Goal: Use online tool/utility: Utilize a website feature to perform a specific function

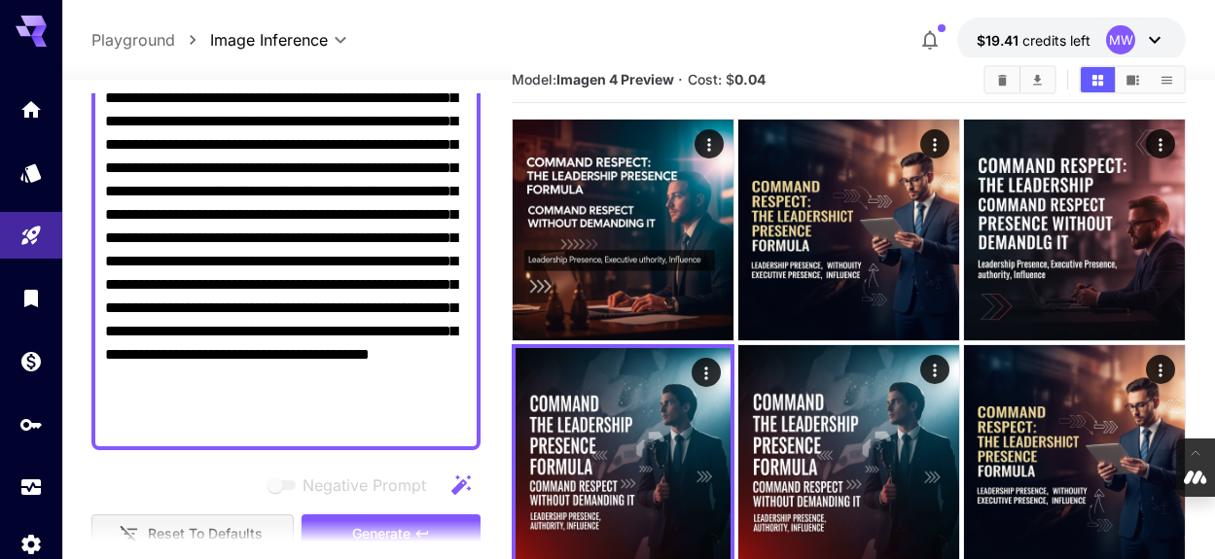
scroll to position [302, 0]
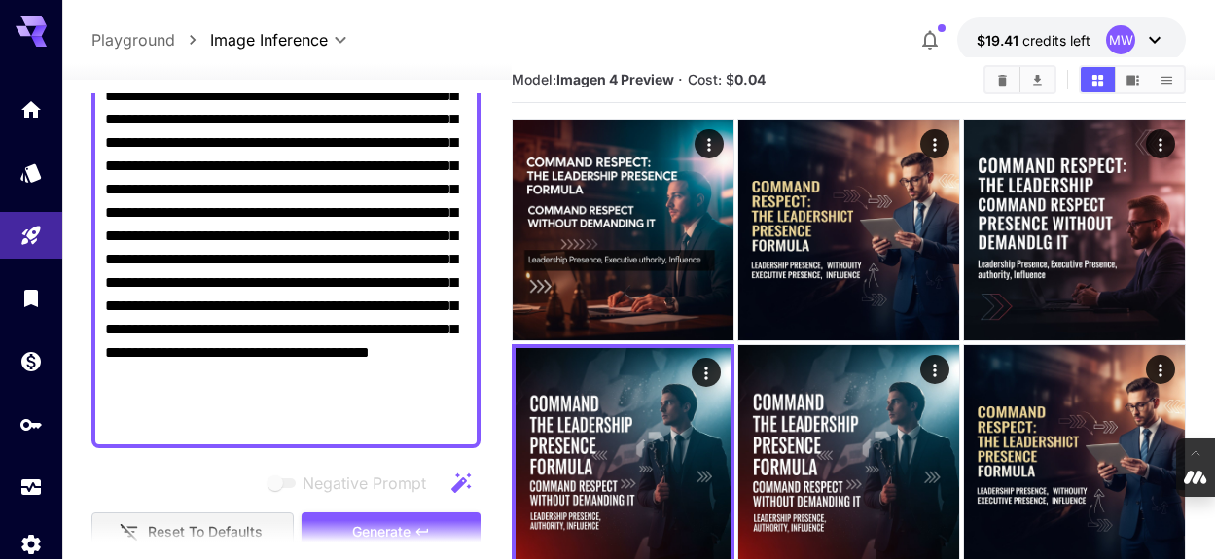
click at [459, 426] on textarea "**********" at bounding box center [286, 201] width 362 height 467
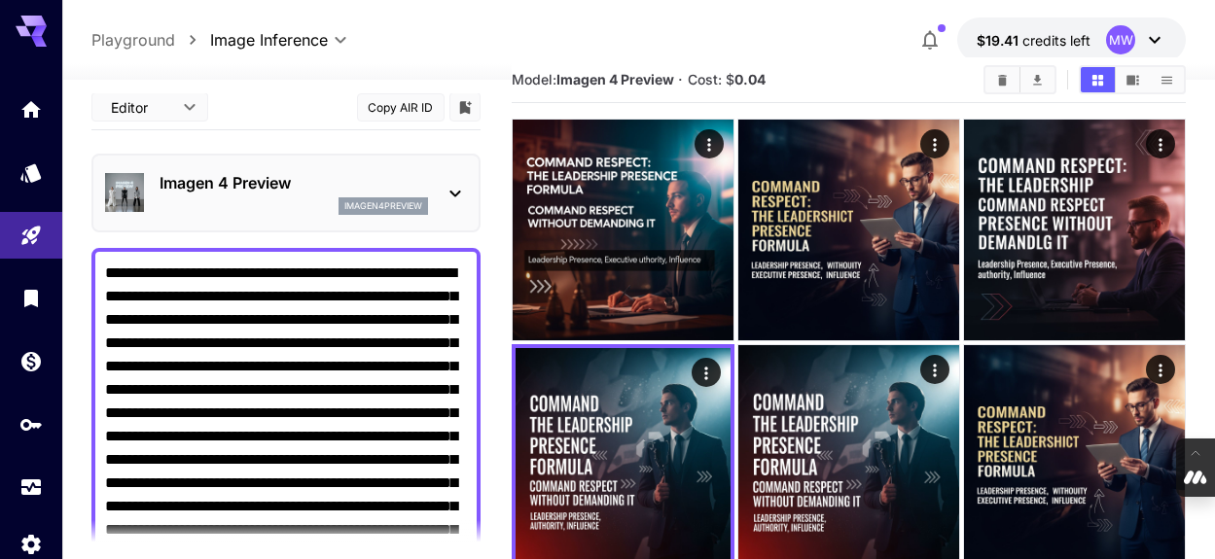
scroll to position [0, 0]
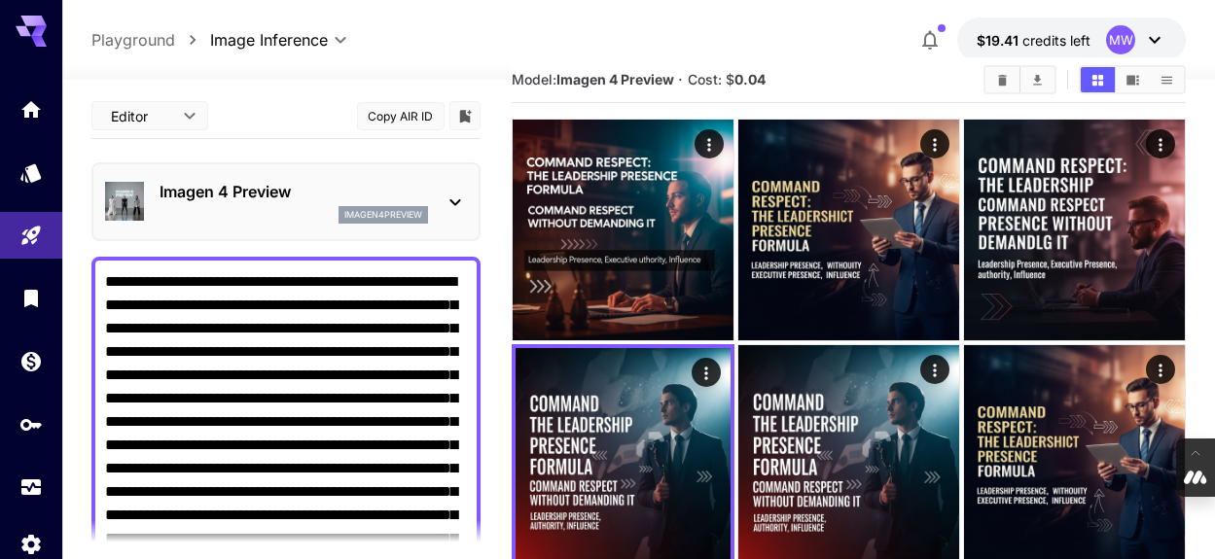
drag, startPoint x: 460, startPoint y: 423, endPoint x: 45, endPoint y: 81, distance: 538.2
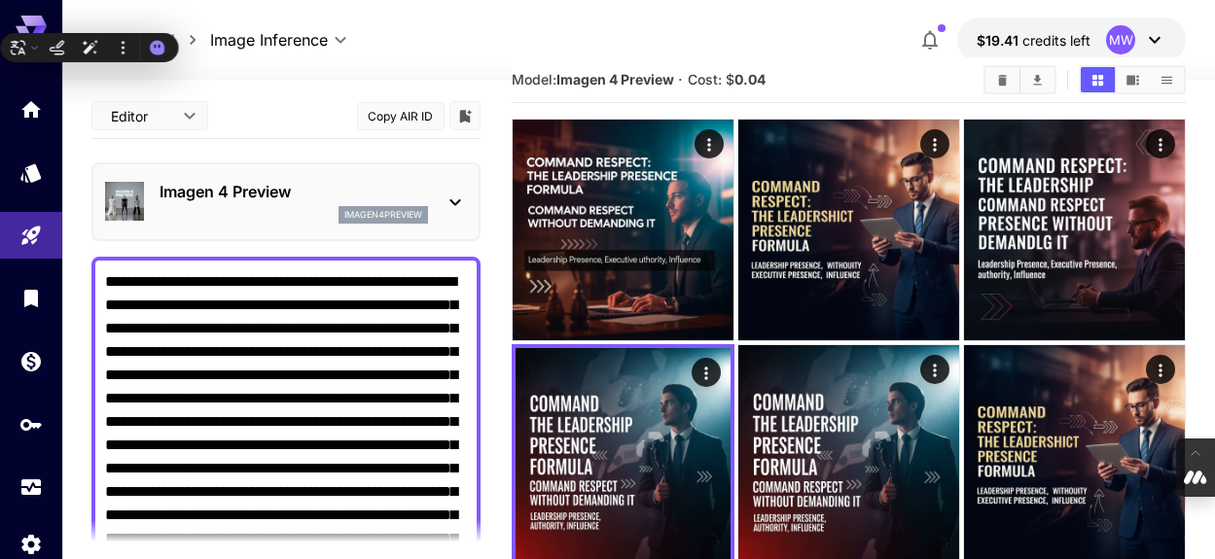
paste textarea "**********"
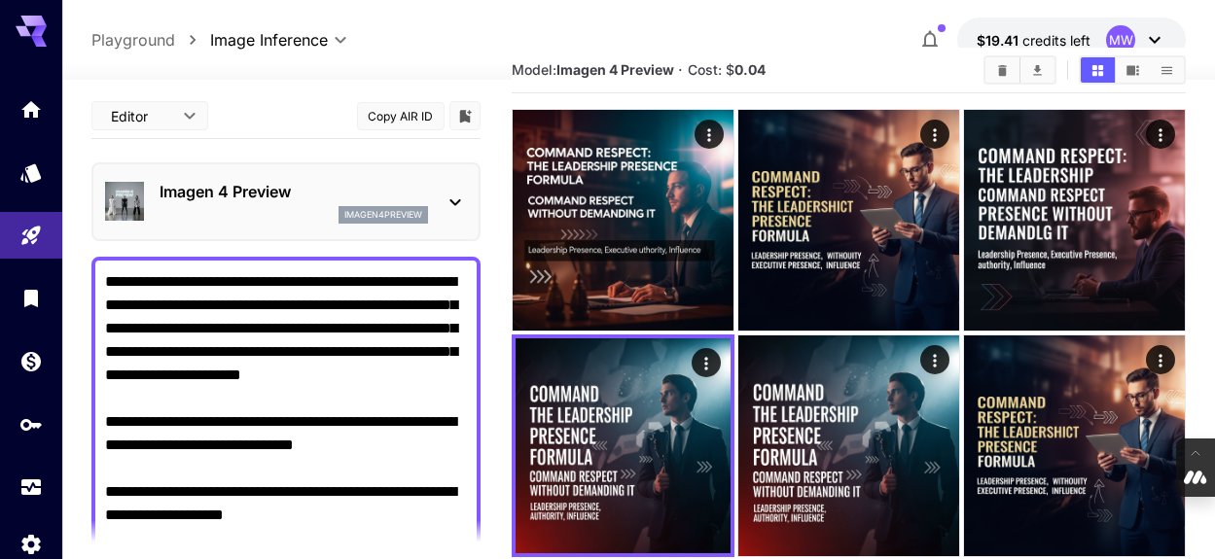
drag, startPoint x: 133, startPoint y: 301, endPoint x: 348, endPoint y: 301, distance: 214.9
drag, startPoint x: 362, startPoint y: 331, endPoint x: 107, endPoint y: 334, distance: 254.8
drag, startPoint x: 439, startPoint y: 305, endPoint x: 375, endPoint y: 328, distance: 67.1
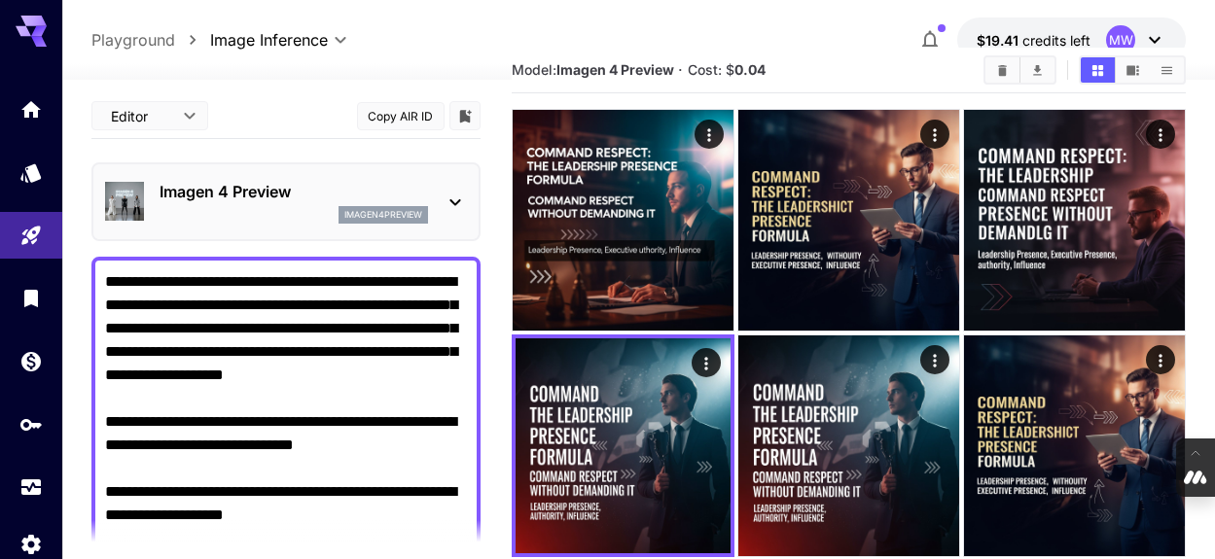
drag, startPoint x: 426, startPoint y: 321, endPoint x: 342, endPoint y: 356, distance: 90.7
drag, startPoint x: 381, startPoint y: 354, endPoint x: 269, endPoint y: 378, distance: 114.4
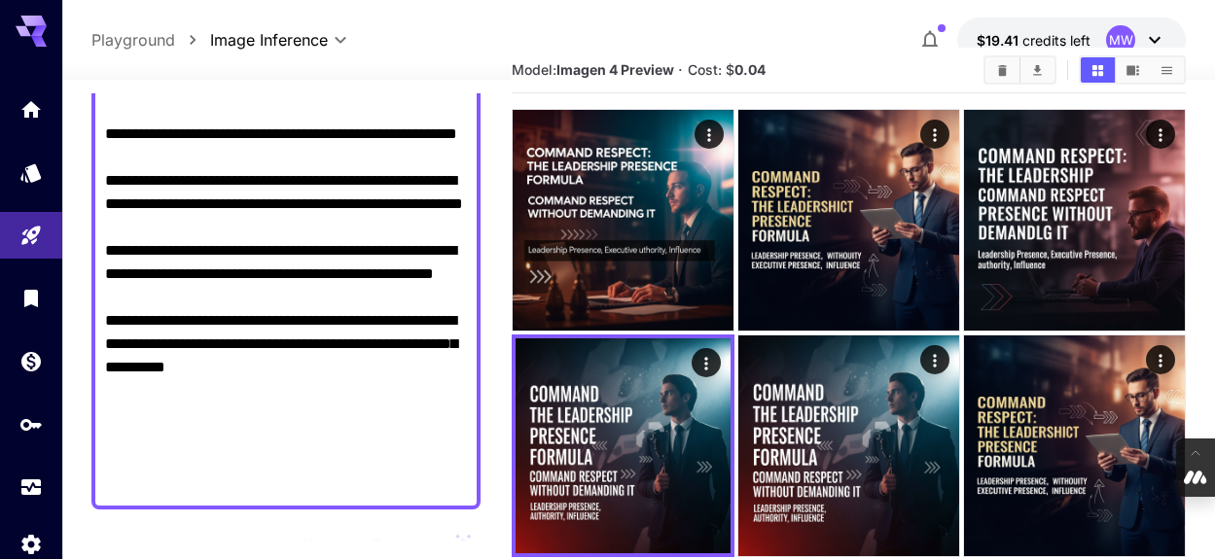
scroll to position [1007, 0]
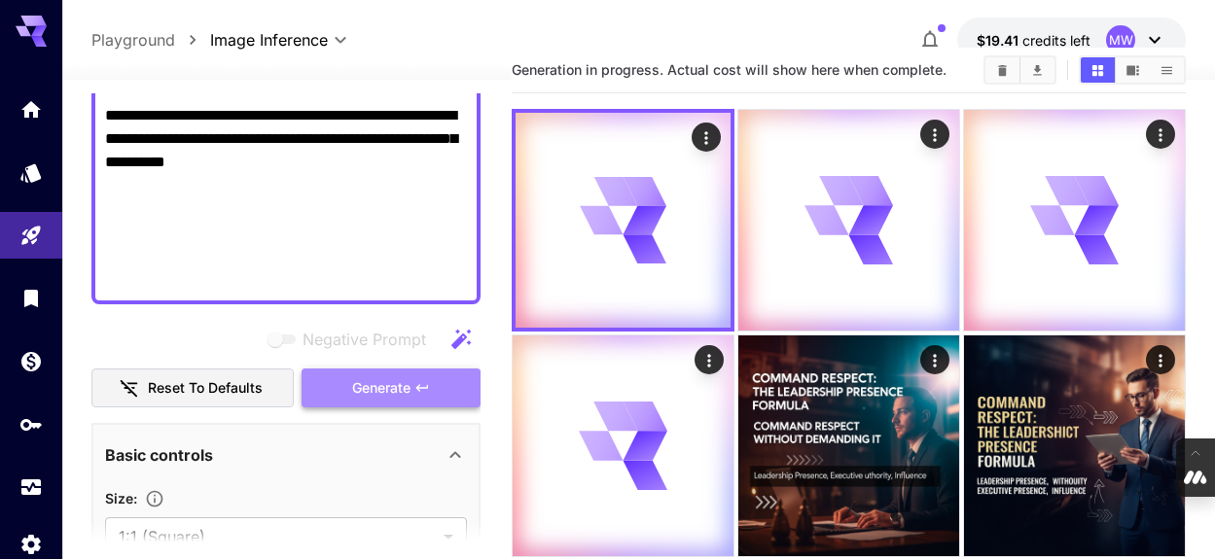
click at [393, 391] on span "Generate" at bounding box center [381, 388] width 58 height 24
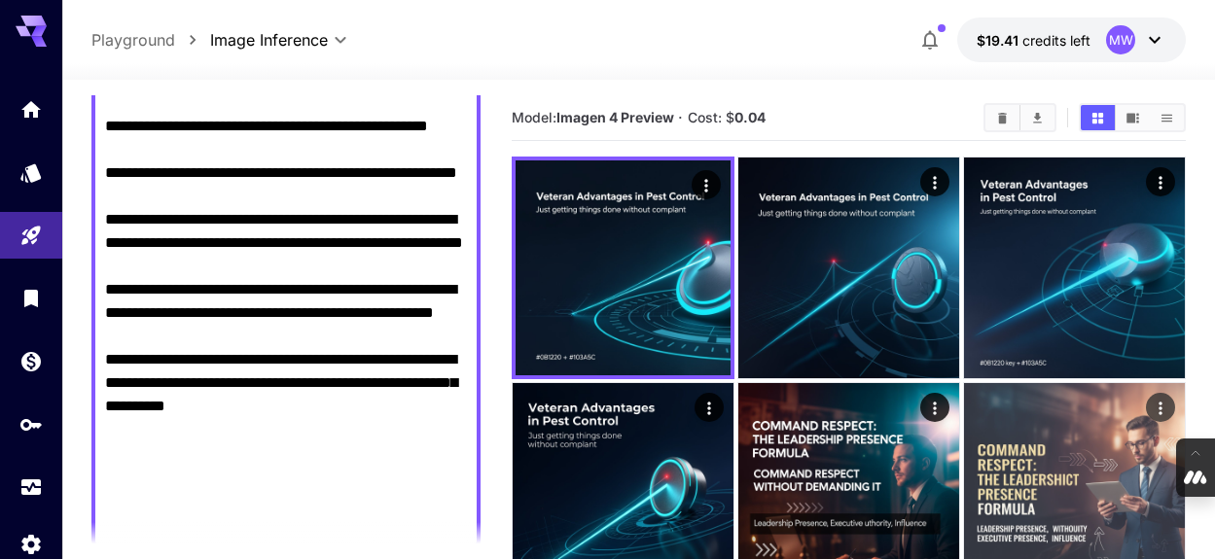
scroll to position [756, 0]
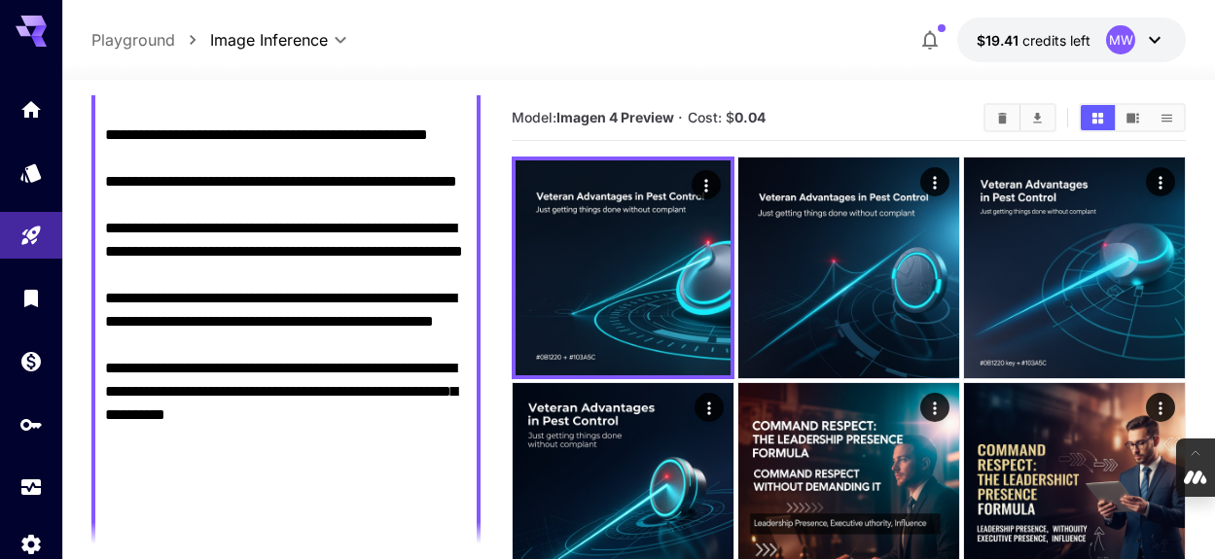
drag, startPoint x: 109, startPoint y: 156, endPoint x: 310, endPoint y: 453, distance: 359.3
click at [310, 453] on textarea "Negative Prompt" at bounding box center [286, 30] width 362 height 1027
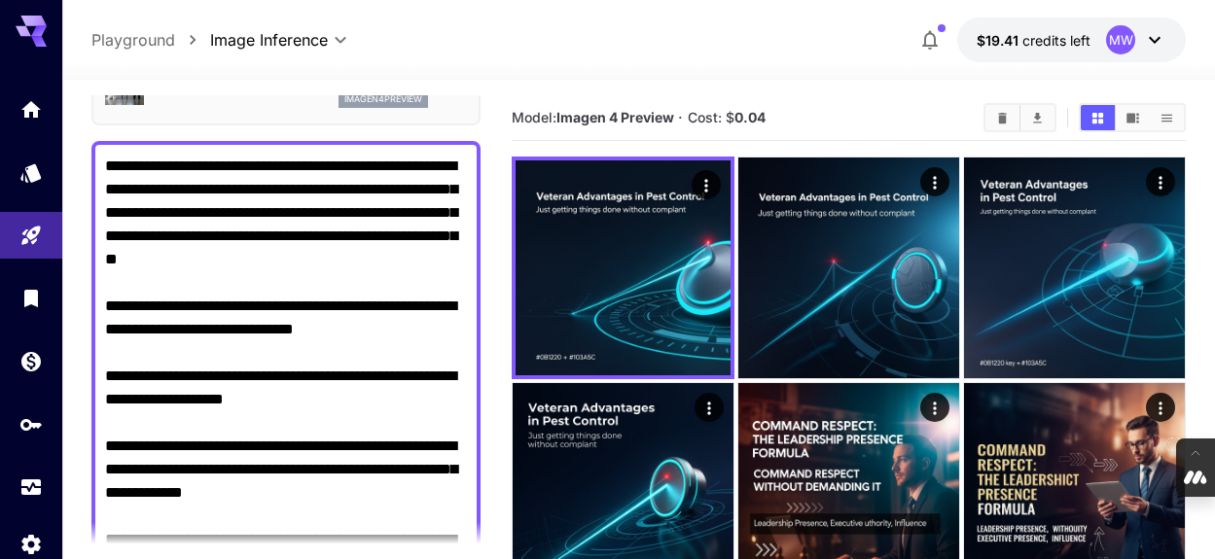
scroll to position [117, 0]
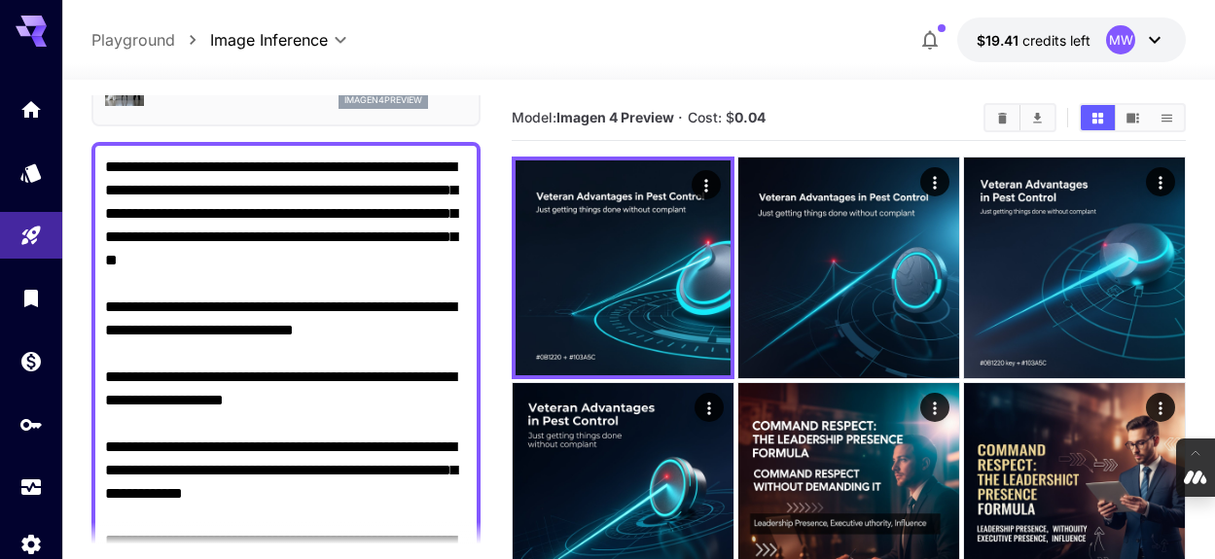
type textarea "**********"
